Goal: Task Accomplishment & Management: Use online tool/utility

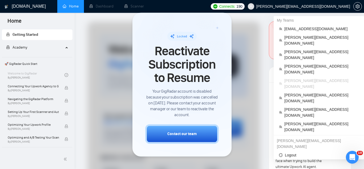
click at [308, 6] on span "[PERSON_NAME][EMAIL_ADDRESS][DOMAIN_NAME]" at bounding box center [303, 6] width 94 height 0
click at [304, 28] on span "[EMAIL_ADDRESS][DOMAIN_NAME]" at bounding box center [321, 29] width 74 height 6
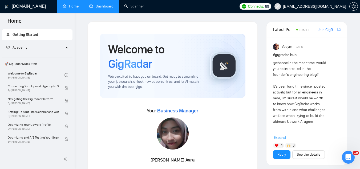
click at [101, 9] on link "Dashboard" at bounding box center [101, 6] width 24 height 5
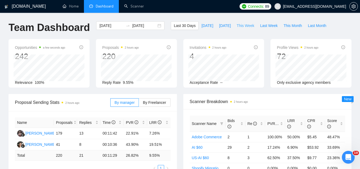
click at [241, 26] on span "This Week" at bounding box center [245, 26] width 18 height 6
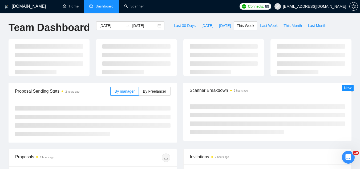
type input "[DATE]"
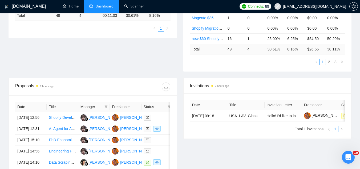
scroll to position [107, 0]
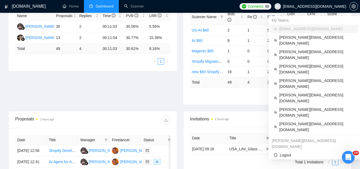
click at [330, 6] on span "[EMAIL_ADDRESS][DOMAIN_NAME]" at bounding box center [314, 6] width 63 height 0
click at [306, 106] on span "[PERSON_NAME][EMAIL_ADDRESS][DOMAIN_NAME]" at bounding box center [316, 112] width 75 height 12
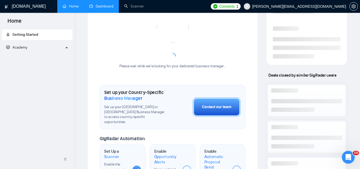
scroll to position [181, 0]
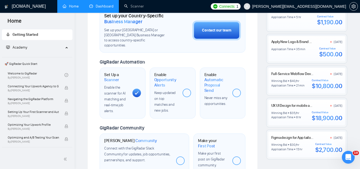
click at [107, 7] on link "Dashboard" at bounding box center [101, 6] width 24 height 5
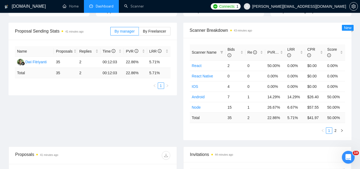
scroll to position [70, 0]
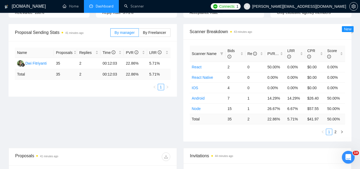
click at [314, 6] on span "[PERSON_NAME][EMAIL_ADDRESS][DOMAIN_NAME]" at bounding box center [299, 6] width 94 height 0
click at [299, 6] on span "[PERSON_NAME][EMAIL_ADDRESS][DOMAIN_NAME]" at bounding box center [299, 6] width 94 height 0
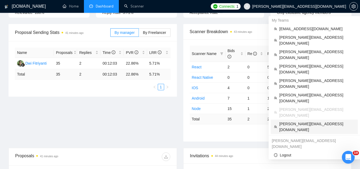
click at [291, 121] on span "[PERSON_NAME][EMAIL_ADDRESS][DOMAIN_NAME]" at bounding box center [316, 127] width 75 height 12
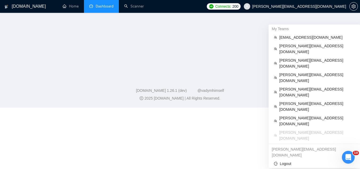
scroll to position [144, 0]
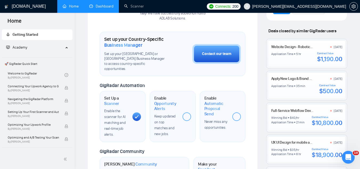
click at [109, 9] on link "Dashboard" at bounding box center [101, 6] width 24 height 5
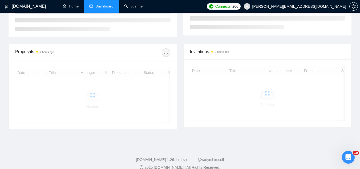
scroll to position [127, 0]
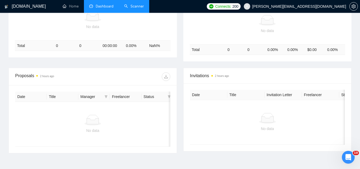
click at [134, 9] on link "Scanner" at bounding box center [134, 6] width 20 height 5
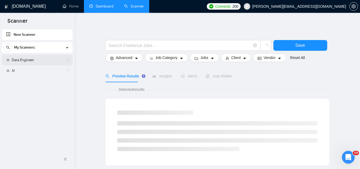
click at [37, 58] on link "Data Engineer" at bounding box center [37, 60] width 51 height 11
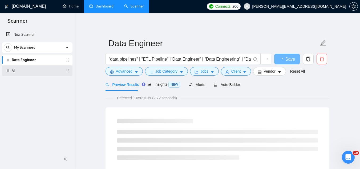
click at [32, 74] on link "AI" at bounding box center [37, 70] width 51 height 11
